Goal: Transaction & Acquisition: Purchase product/service

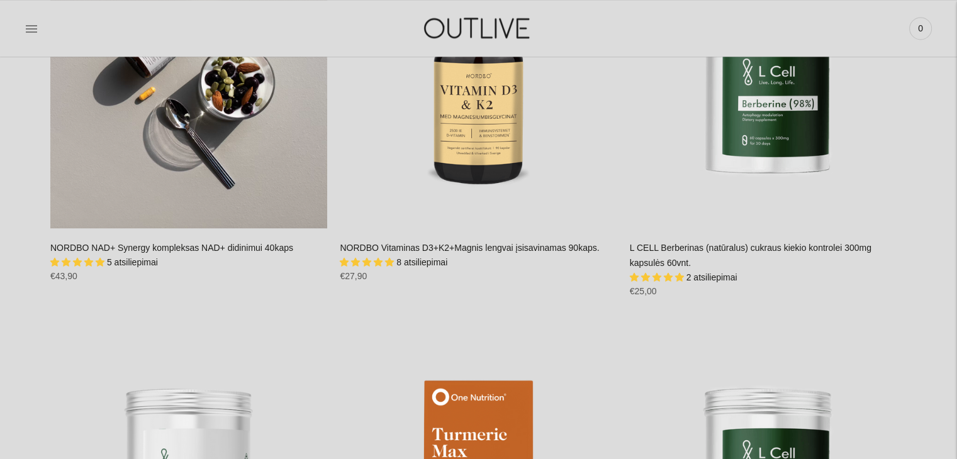
scroll to position [1824, 0]
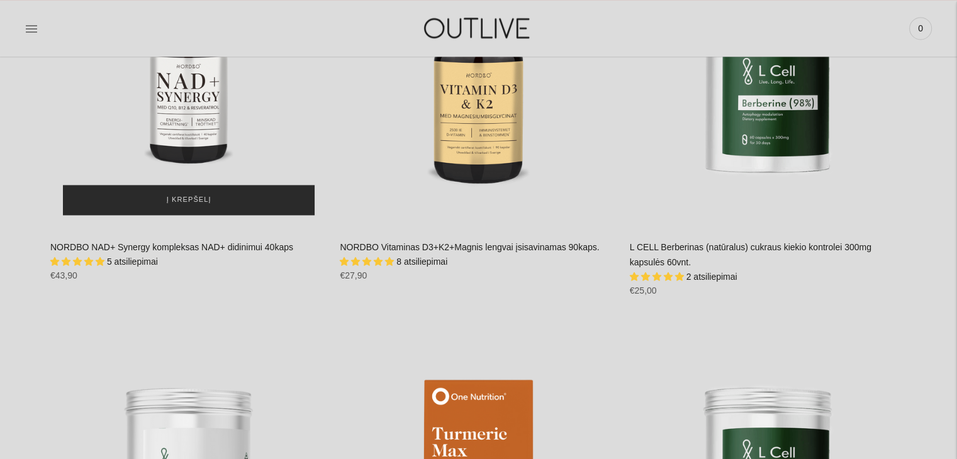
click at [155, 198] on button "Į krepšelį" at bounding box center [189, 200] width 252 height 30
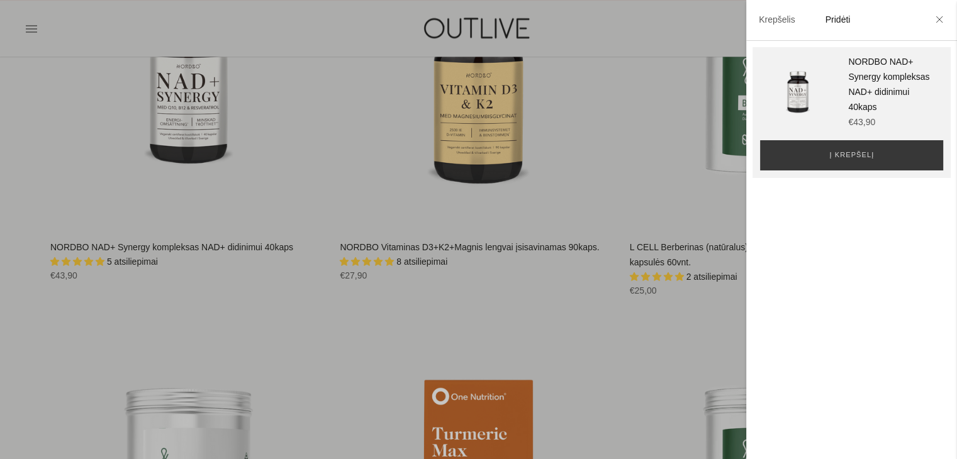
click at [947, 21] on li at bounding box center [939, 21] width 20 height 28
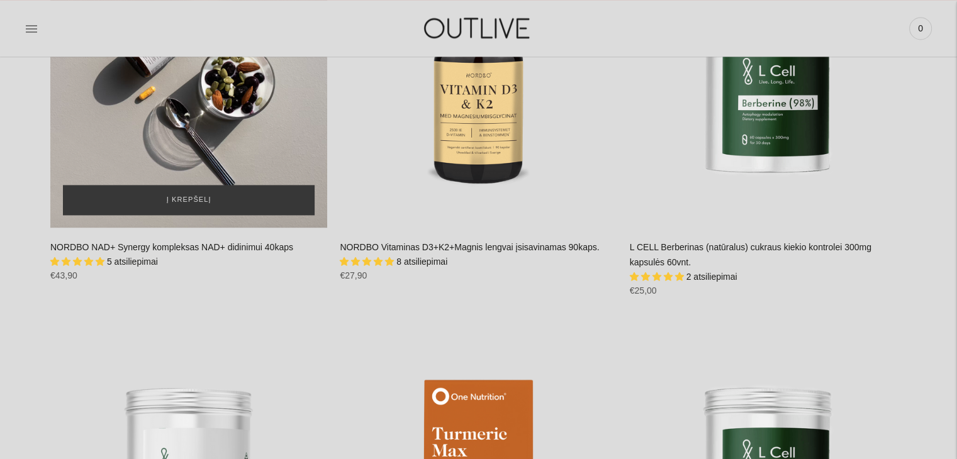
scroll to position [1698, 0]
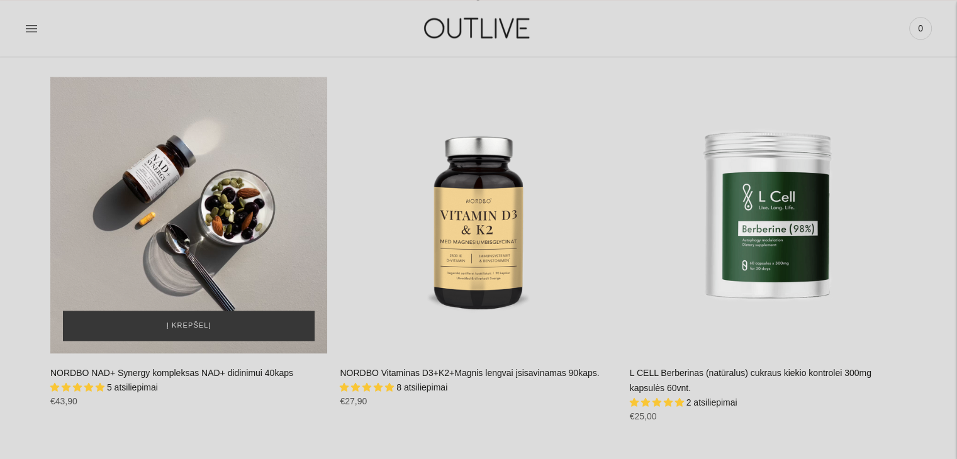
click at [187, 171] on div "NORDBO NAD+ Synergy kompleksas NAD+ didinimui 40kaps\a" at bounding box center [188, 215] width 277 height 277
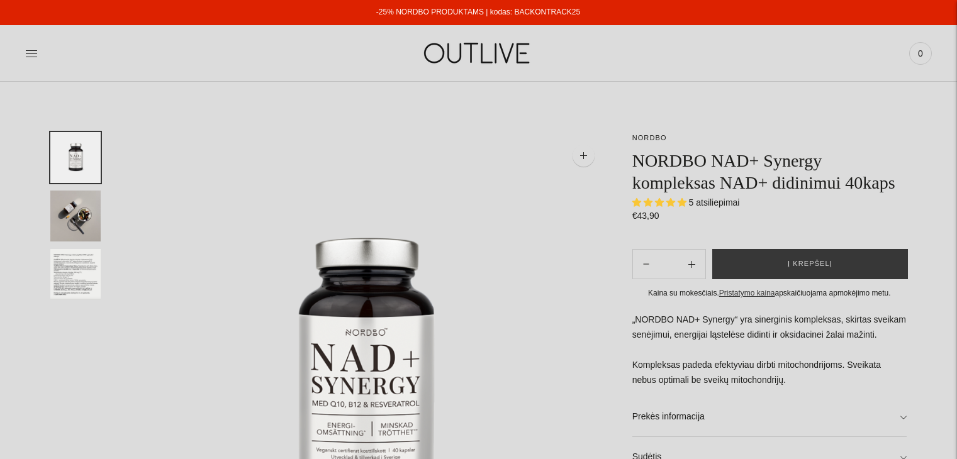
select select "**********"
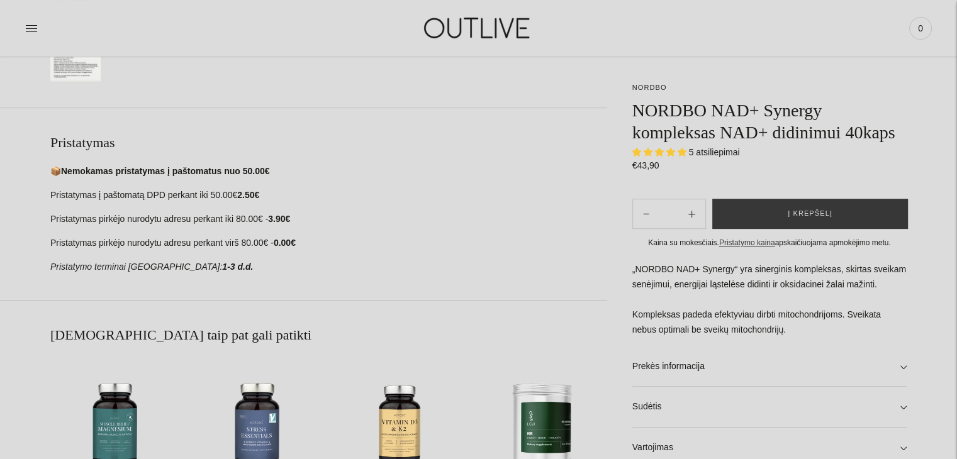
scroll to position [566, 0]
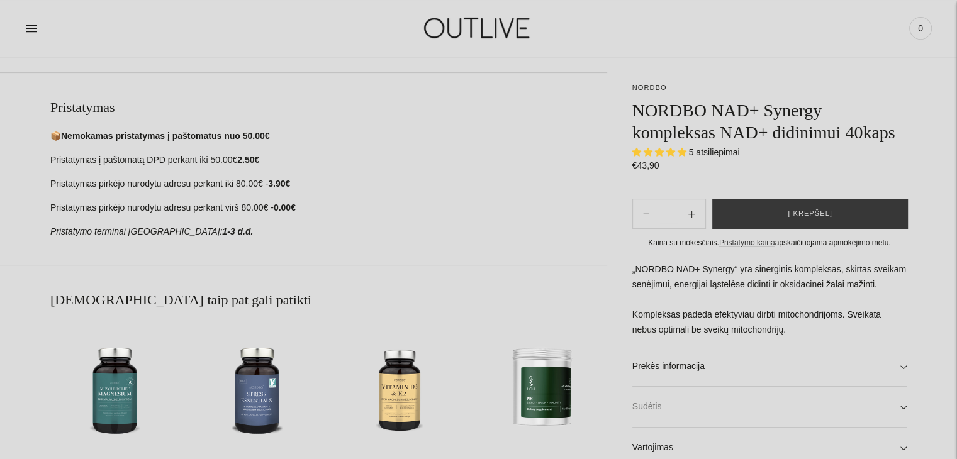
click at [844, 400] on link "Sudėtis" at bounding box center [769, 407] width 274 height 40
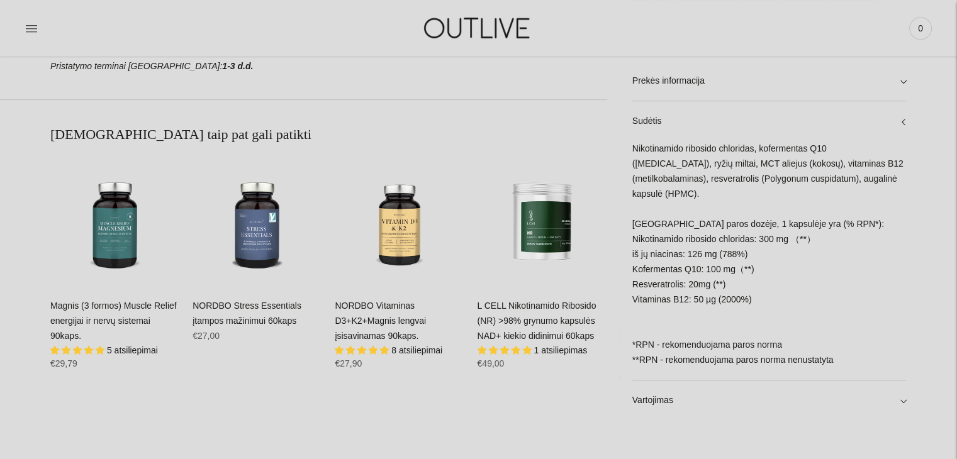
scroll to position [755, 0]
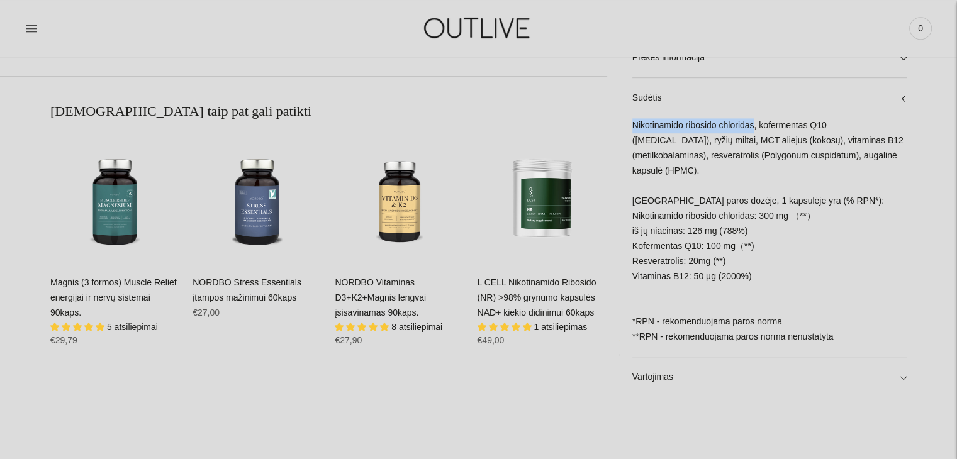
drag, startPoint x: 632, startPoint y: 138, endPoint x: 755, endPoint y: 137, distance: 122.7
click at [755, 137] on div "Nikotinamido ribosido chloridas, kofermentas Q10 (ubiquinone), ryžių miltai, MC…" at bounding box center [769, 237] width 274 height 238
copy div "Nikotinamido ribosido chloridas"
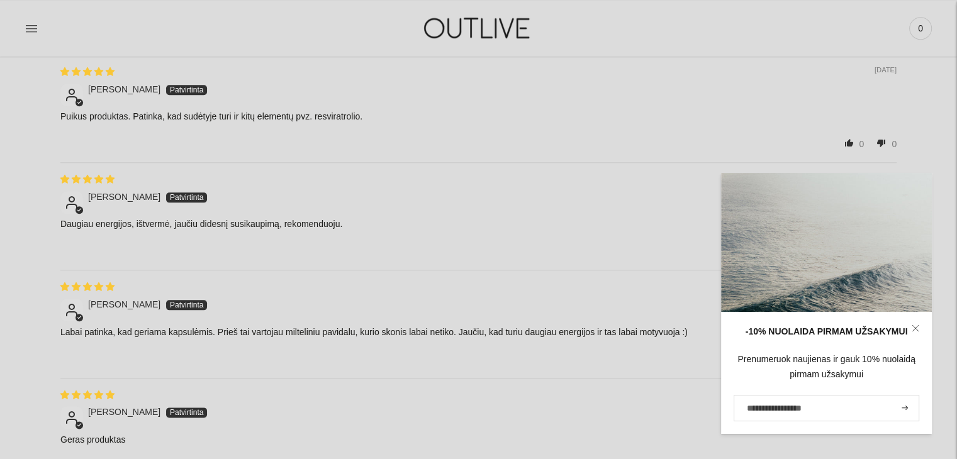
scroll to position [1510, 0]
